Goal: Transaction & Acquisition: Purchase product/service

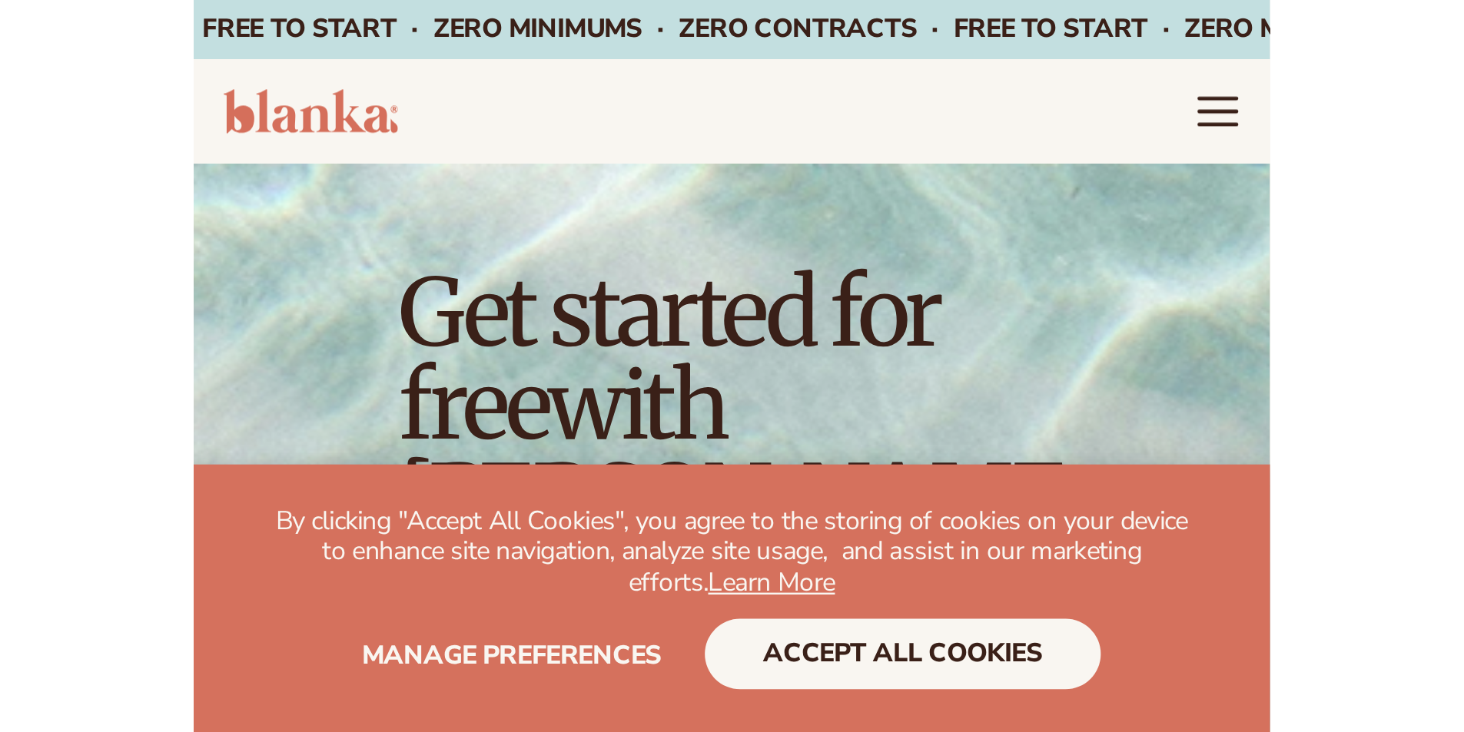
scroll to position [154, 0]
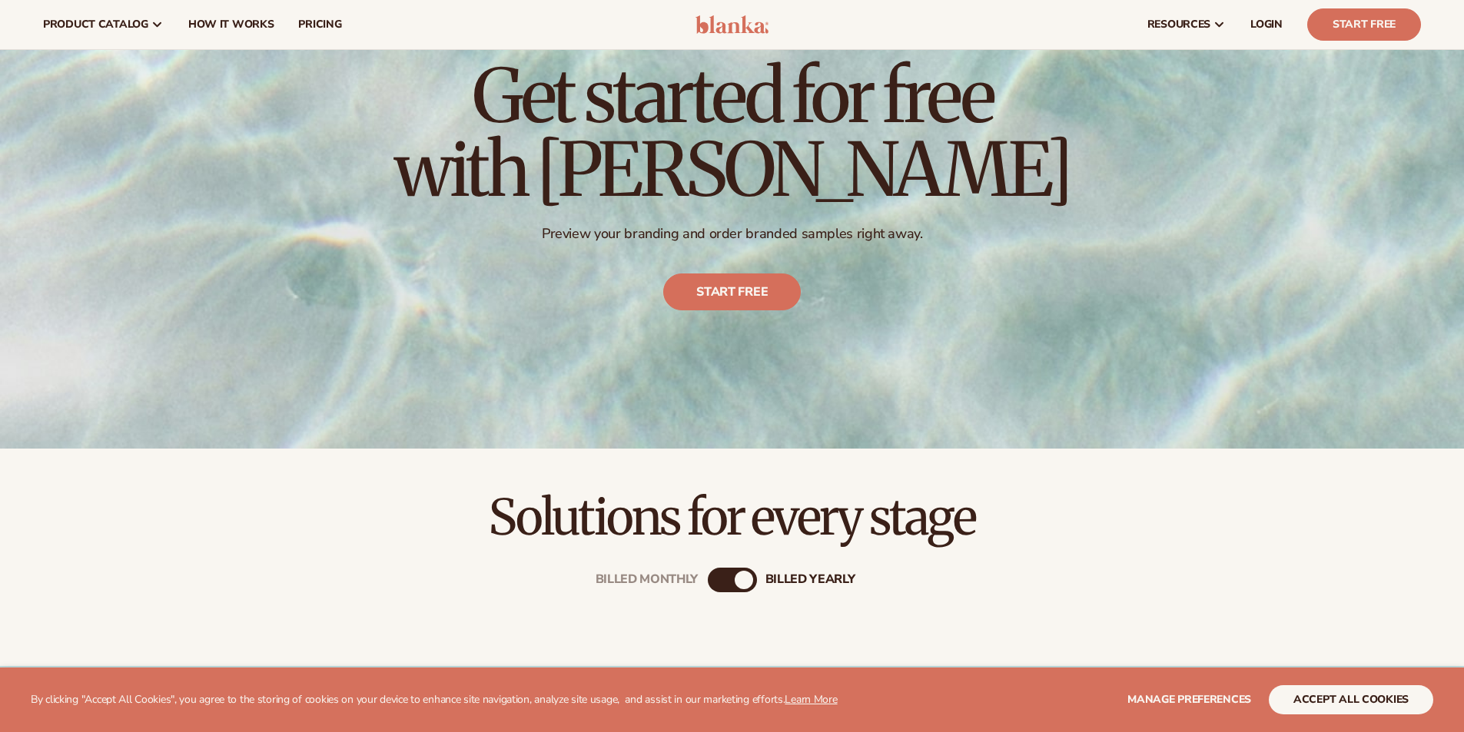
click at [444, 180] on div "Get started for free with [PERSON_NAME] Preview your branding and order branded…" at bounding box center [732, 185] width 1464 height 528
click at [444, 180] on div "Get started for free with Blanka Preview your branding and order branded sample…" at bounding box center [732, 185] width 1464 height 528
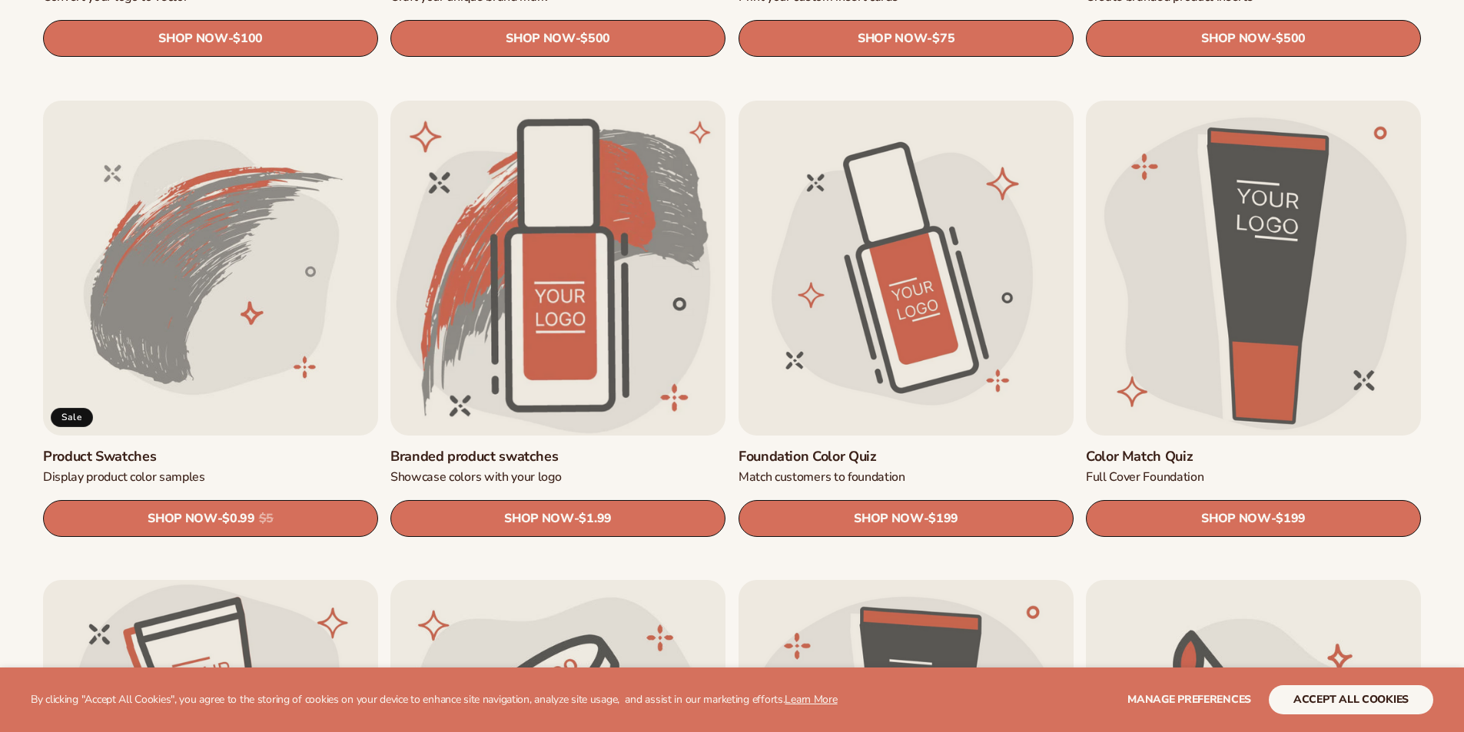
scroll to position [768, 0]
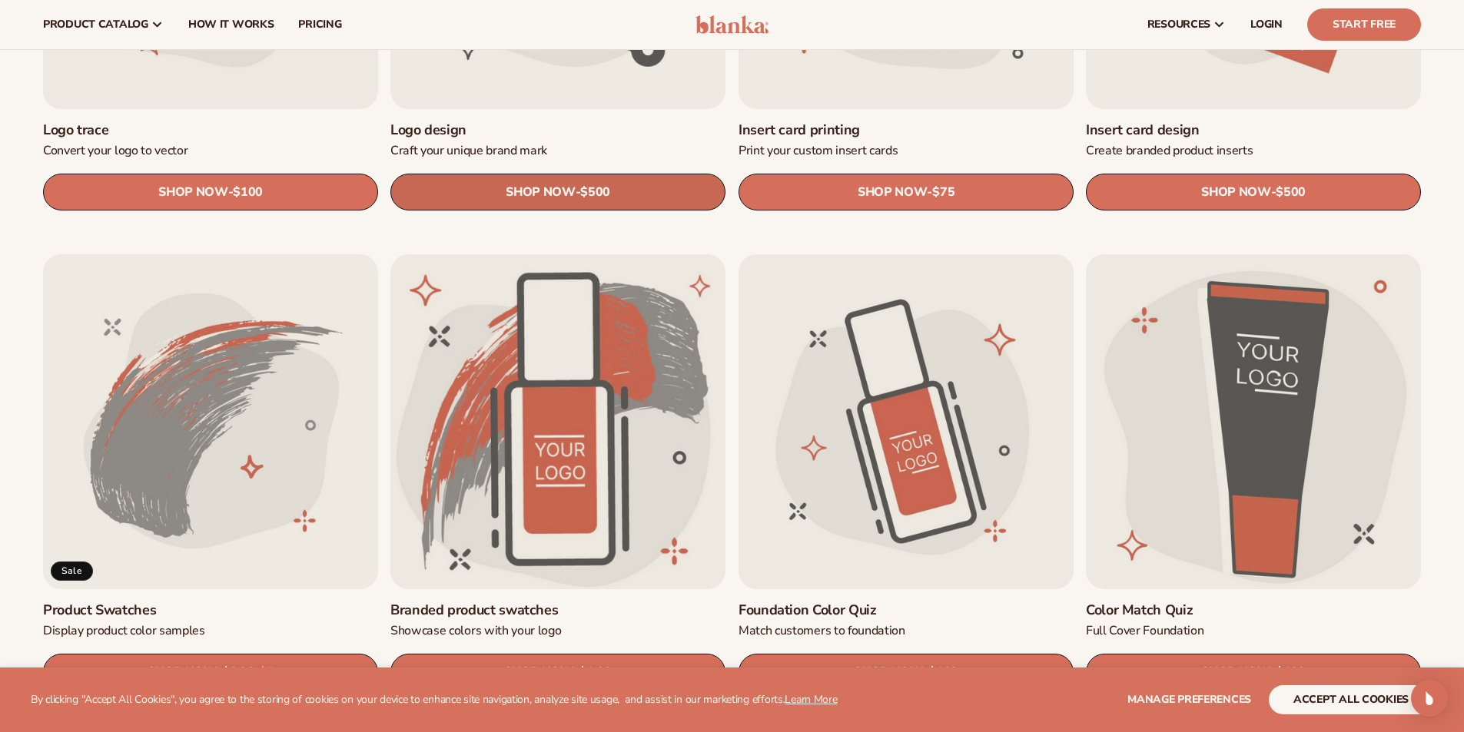
click at [655, 204] on link "SHOP NOW - Regular price $500 Sale price $500 Regular price Unit price / per" at bounding box center [557, 192] width 335 height 37
